Goal: Use online tool/utility: Use online tool/utility

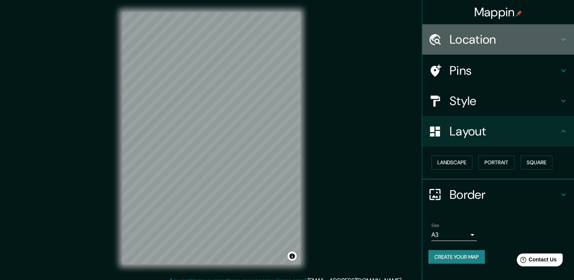
click at [460, 38] on h4 "Location" at bounding box center [504, 39] width 109 height 15
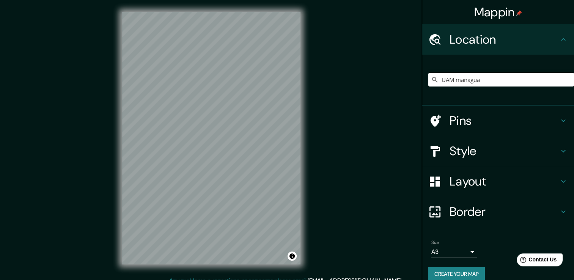
click at [459, 38] on h4 "Location" at bounding box center [504, 39] width 109 height 15
click at [482, 154] on h4 "Style" at bounding box center [504, 150] width 109 height 15
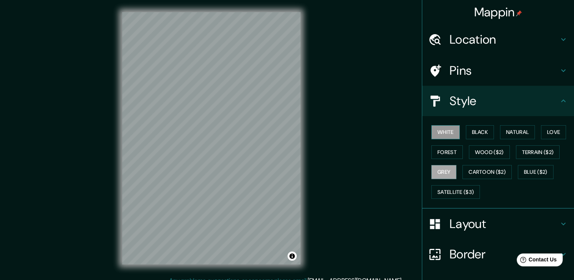
click at [446, 133] on button "White" at bounding box center [445, 132] width 28 height 14
click at [467, 127] on button "Black" at bounding box center [480, 132] width 28 height 14
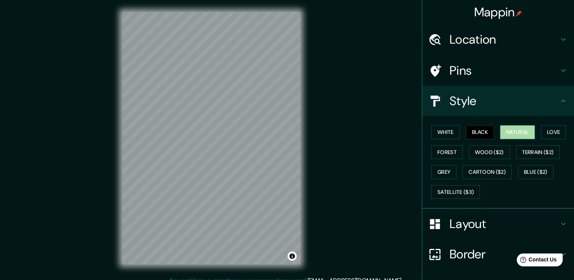
click at [500, 131] on button "Natural" at bounding box center [517, 132] width 35 height 14
click at [553, 127] on button "Love" at bounding box center [553, 132] width 25 height 14
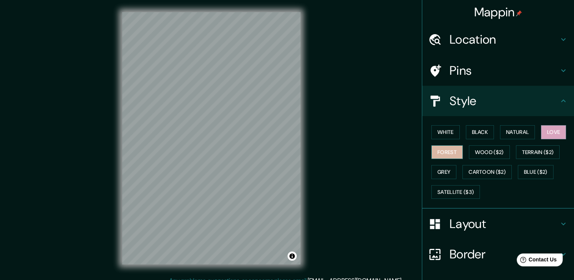
click at [446, 156] on button "Forest" at bounding box center [446, 152] width 31 height 14
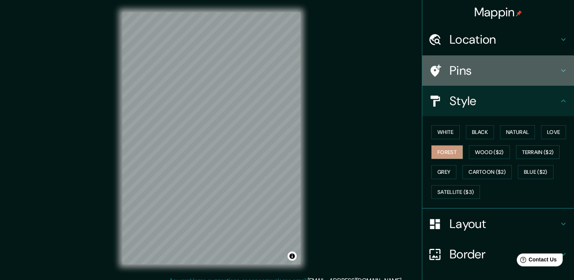
click at [476, 77] on h4 "Pins" at bounding box center [504, 70] width 109 height 15
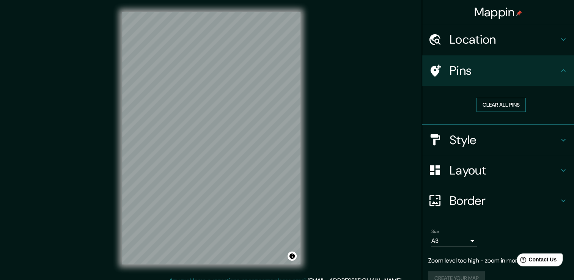
click at [484, 102] on button "Clear all pins" at bounding box center [500, 105] width 49 height 14
click at [511, 48] on div "Location" at bounding box center [498, 39] width 152 height 30
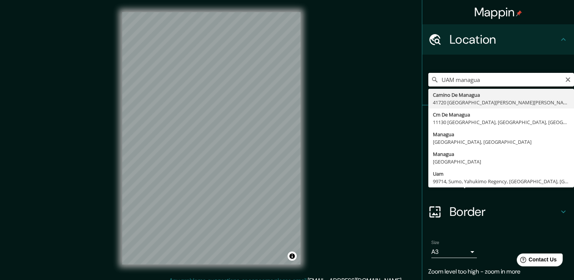
click at [488, 79] on input "UAM managua" at bounding box center [501, 80] width 146 height 14
drag, startPoint x: 451, startPoint y: 79, endPoint x: 437, endPoint y: 79, distance: 13.7
click at [437, 79] on input "UAM managua" at bounding box center [501, 80] width 146 height 14
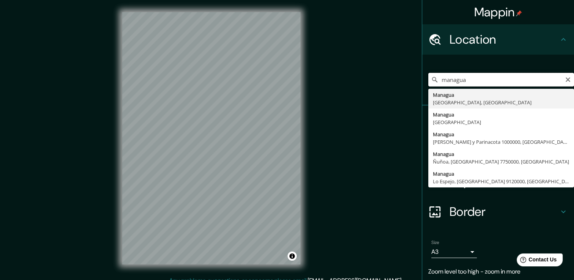
type input "[GEOGRAPHIC_DATA], [GEOGRAPHIC_DATA], [GEOGRAPHIC_DATA]"
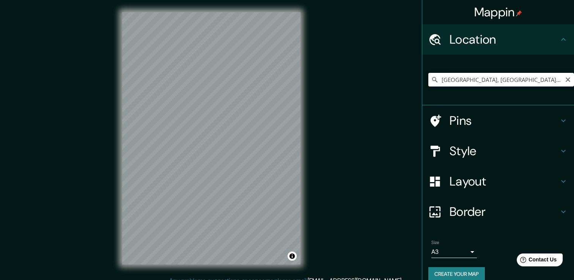
click at [496, 80] on input "[GEOGRAPHIC_DATA], [GEOGRAPHIC_DATA], [GEOGRAPHIC_DATA]" at bounding box center [501, 80] width 146 height 14
drag, startPoint x: 530, startPoint y: 77, endPoint x: 379, endPoint y: 94, distance: 151.2
click at [379, 94] on div "Mappin Location [GEOGRAPHIC_DATA], [GEOGRAPHIC_DATA], [GEOGRAPHIC_DATA] [GEOGRA…" at bounding box center [287, 144] width 574 height 288
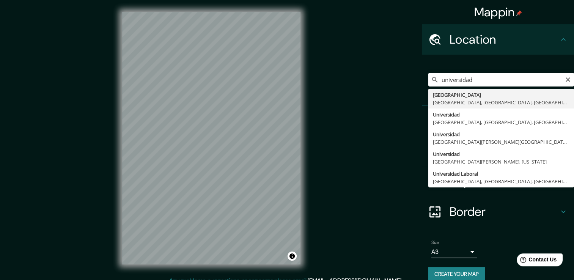
type input "[GEOGRAPHIC_DATA], [GEOGRAPHIC_DATA], [GEOGRAPHIC_DATA], [GEOGRAPHIC_DATA]"
